Goal: Check status

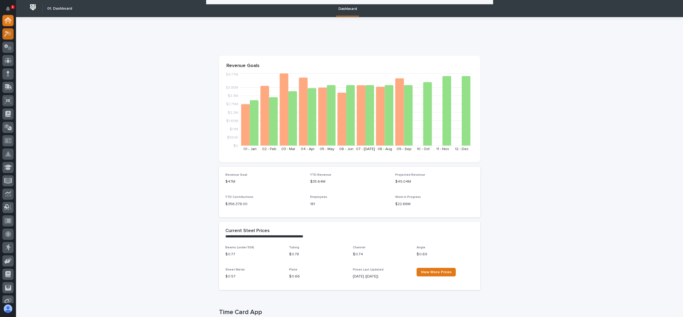
scroll to position [160, 0]
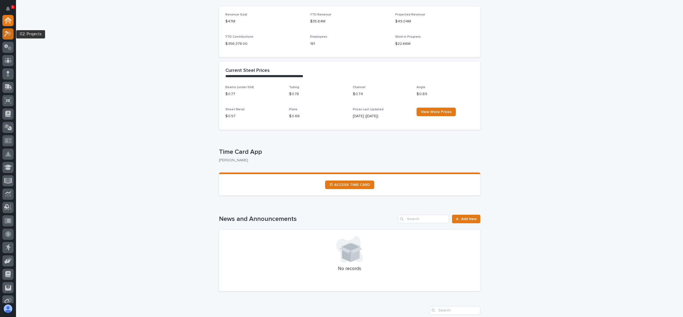
click at [9, 34] on icon at bounding box center [9, 33] width 5 height 5
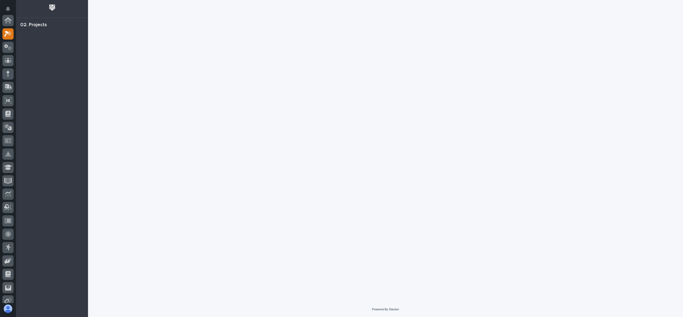
scroll to position [13, 0]
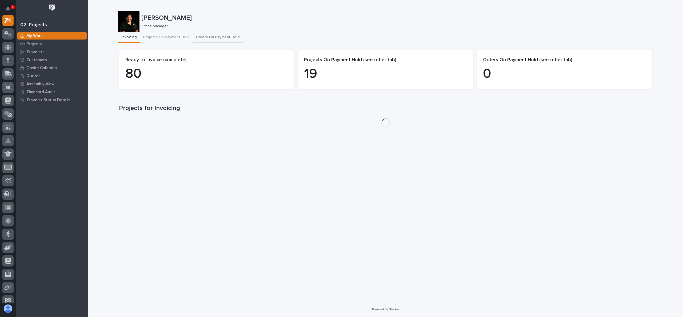
click at [216, 35] on button "Orders On Payment Hold" at bounding box center [218, 37] width 50 height 11
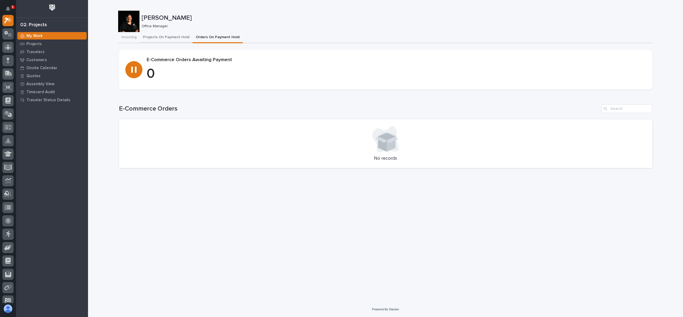
click at [171, 35] on button "Projects On Payment Hold" at bounding box center [166, 37] width 53 height 11
